Goal: Task Accomplishment & Management: Manage account settings

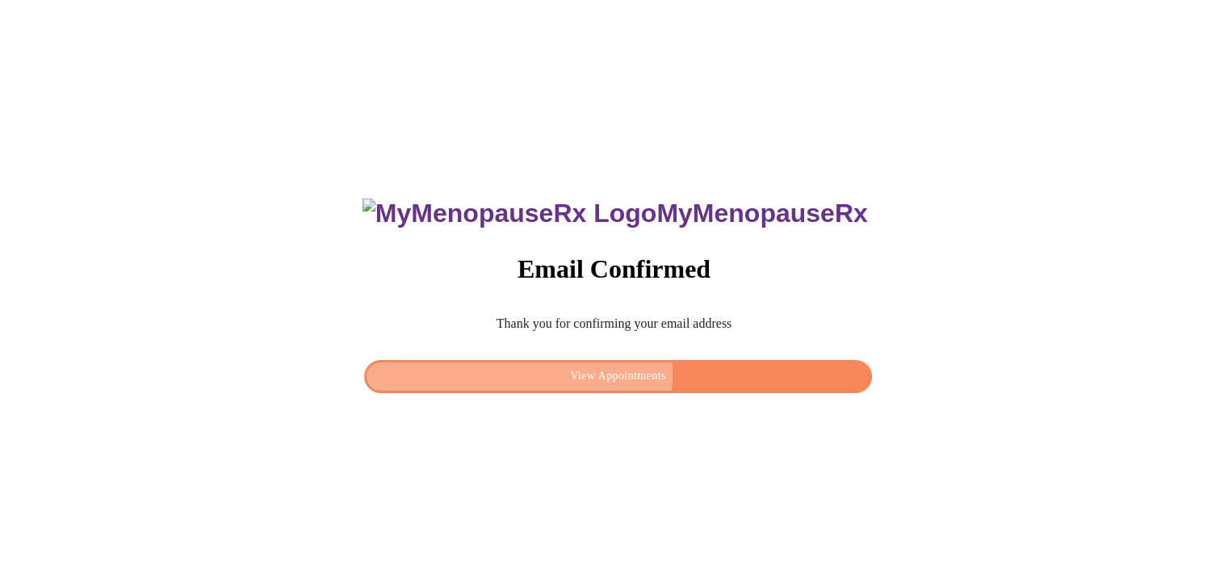
click at [623, 370] on span "View Appointments" at bounding box center [618, 377] width 470 height 20
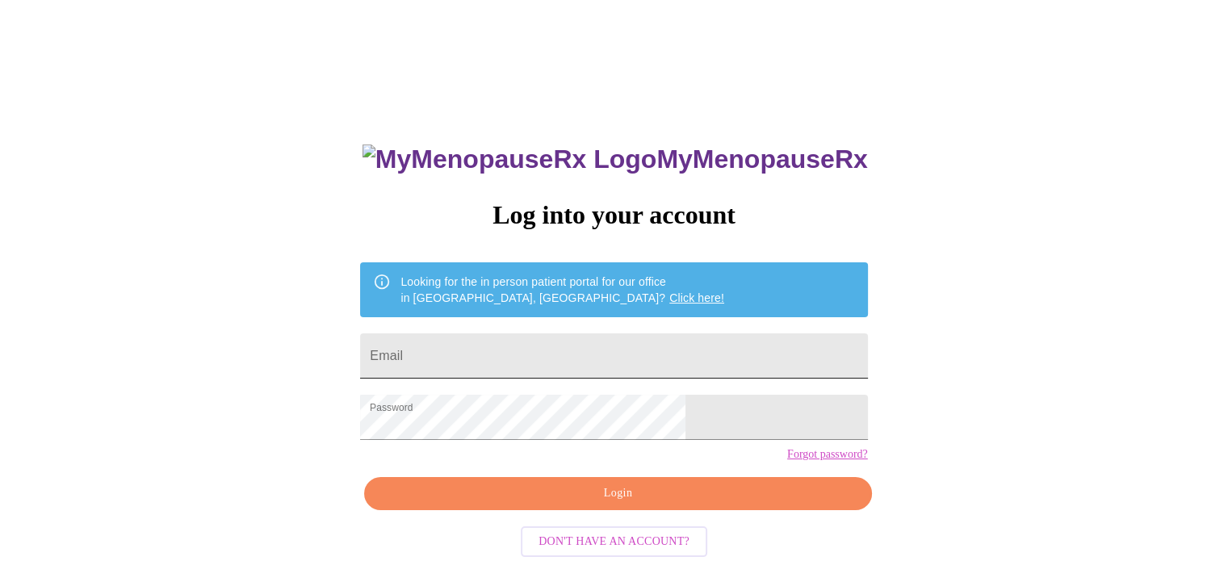
click at [627, 345] on input "Email" at bounding box center [613, 356] width 507 height 45
type input "[EMAIL_ADDRESS][DOMAIN_NAME]"
click at [619, 504] on span "Login" at bounding box center [618, 494] width 470 height 20
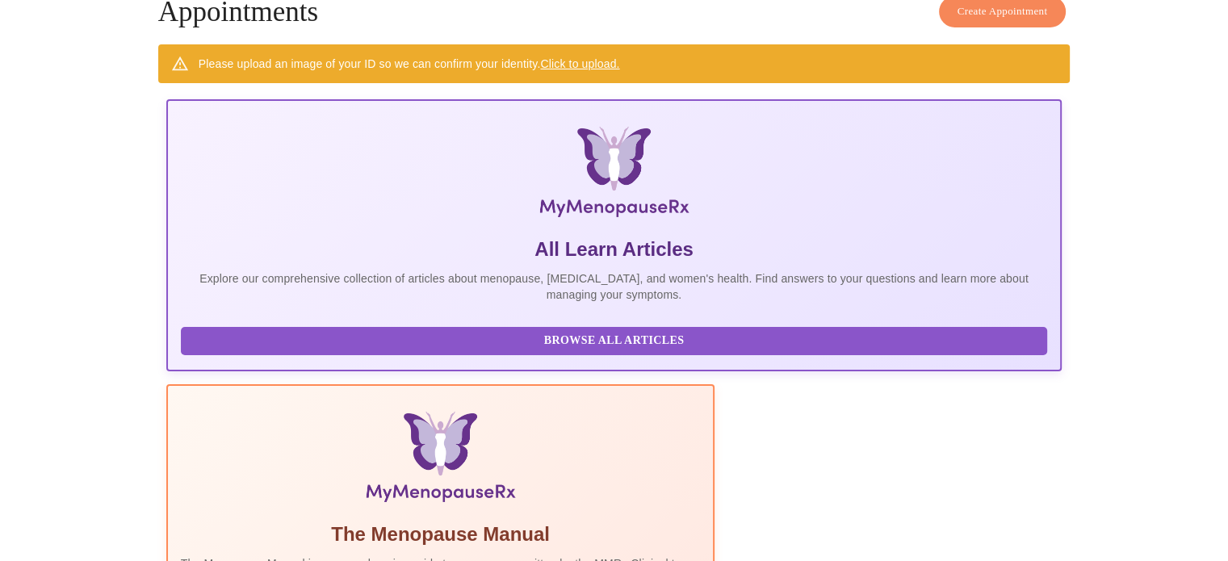
scroll to position [92, 0]
